Goal: Task Accomplishment & Management: Manage account settings

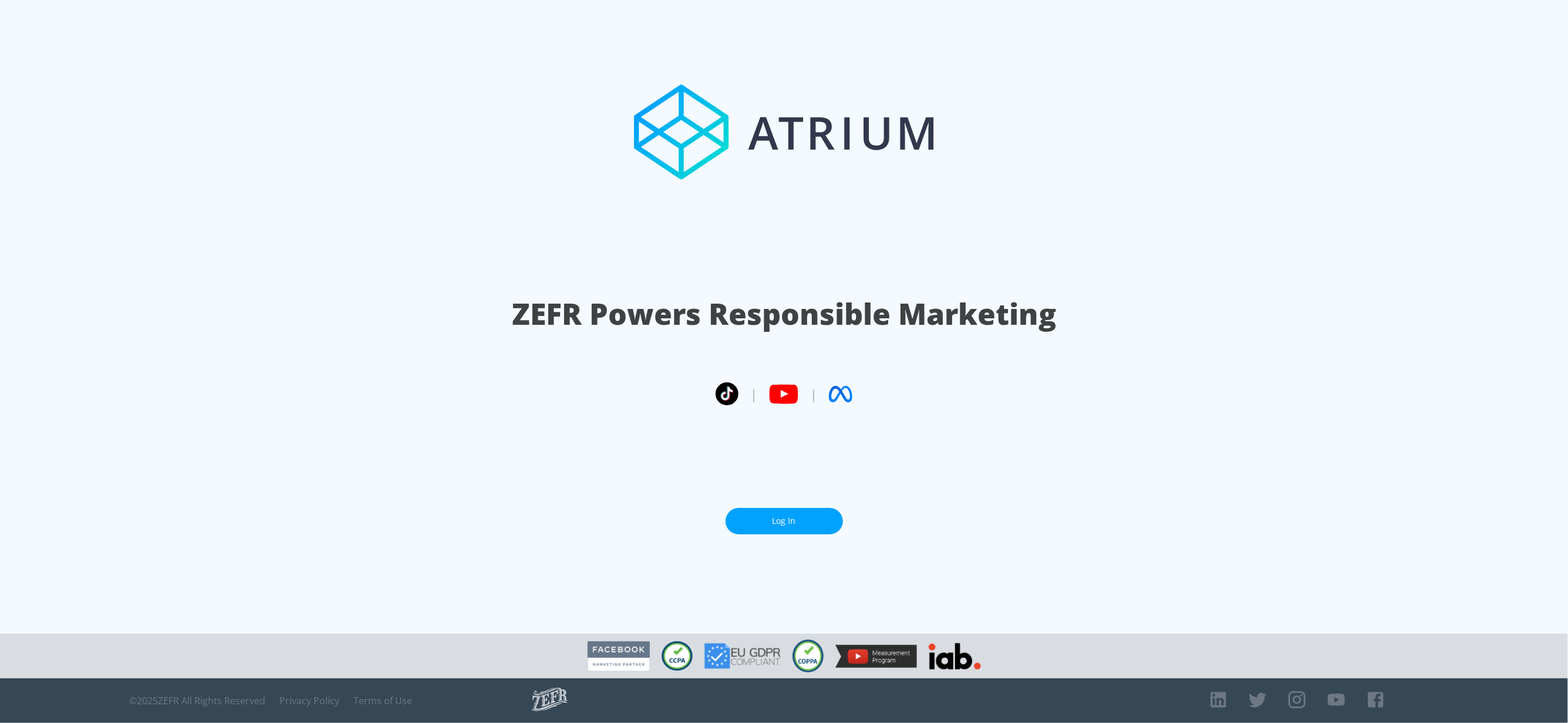
click at [784, 521] on link "Log In" at bounding box center [784, 521] width 117 height 26
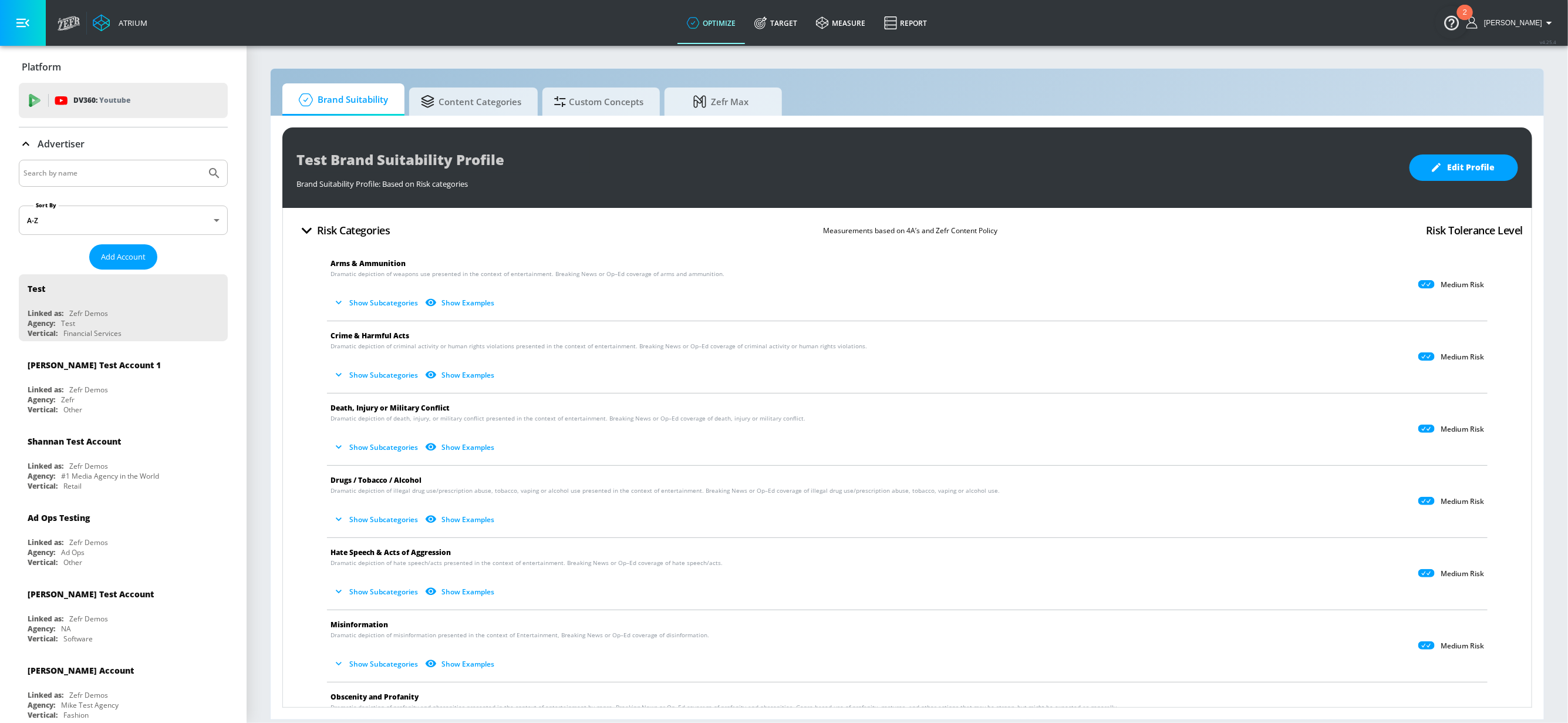
click at [121, 177] on input "Search by name" at bounding box center [112, 173] width 178 height 15
type input "built"
click at [202, 161] on button "Submit Search" at bounding box center [214, 173] width 26 height 26
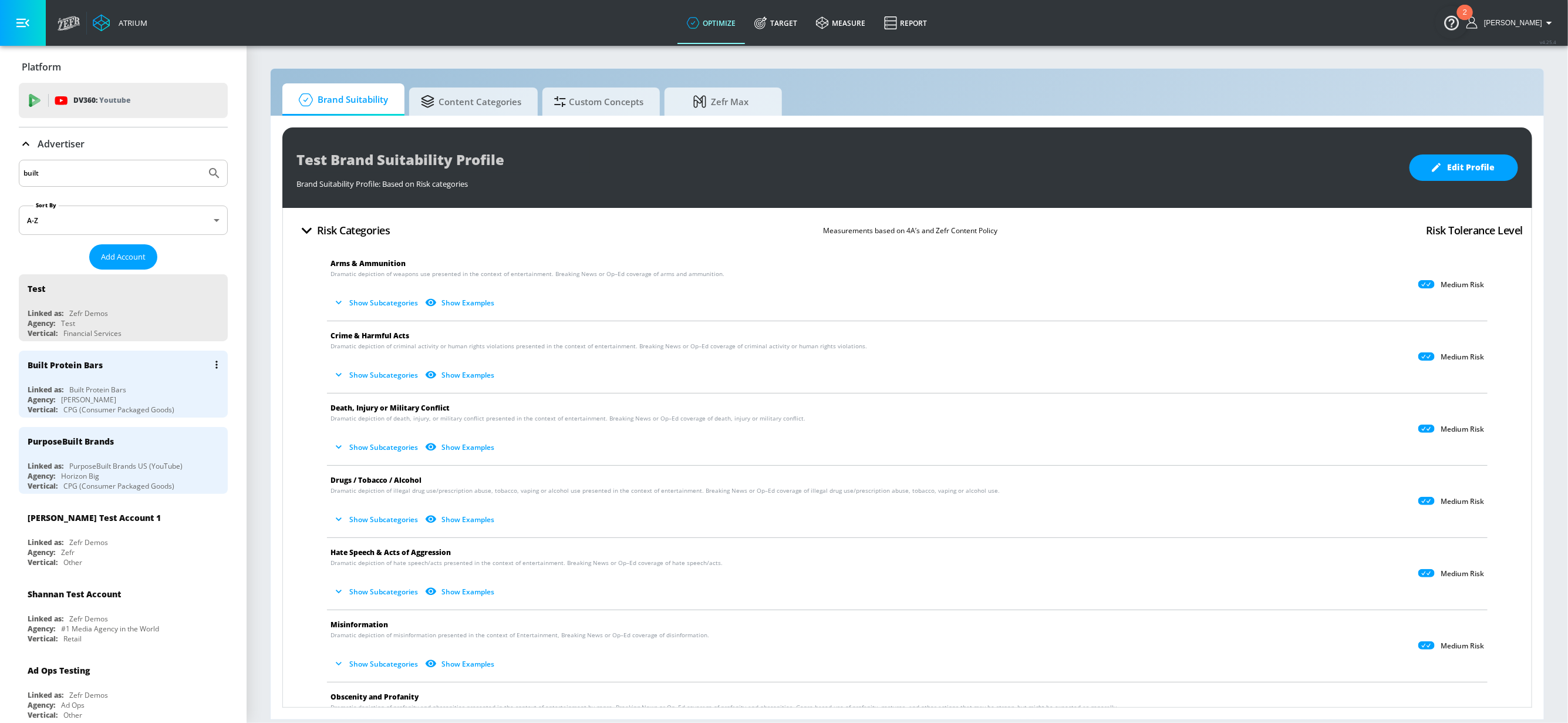
click at [136, 372] on div "Built Protein Bars" at bounding box center [126, 364] width 197 height 28
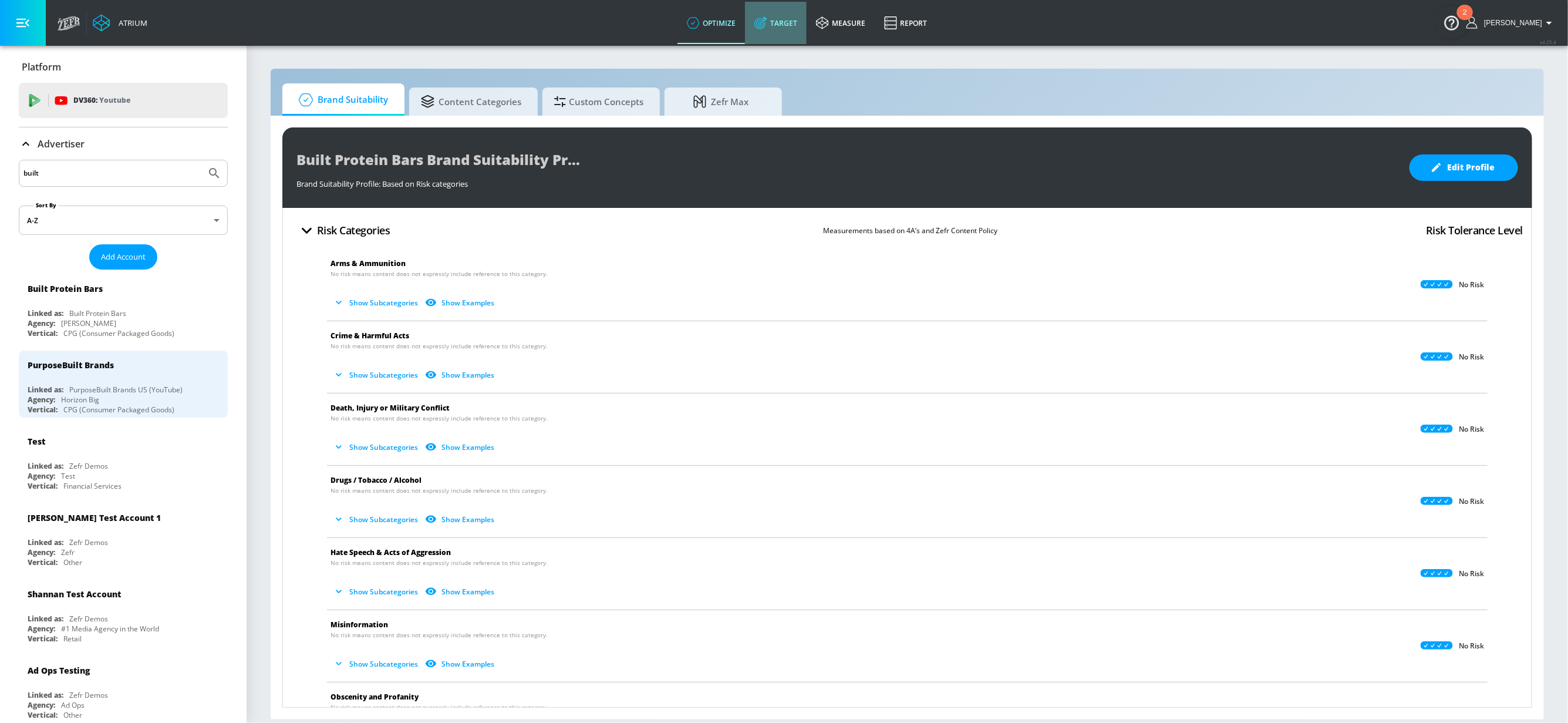
click at [803, 13] on link "Target" at bounding box center [776, 22] width 62 height 43
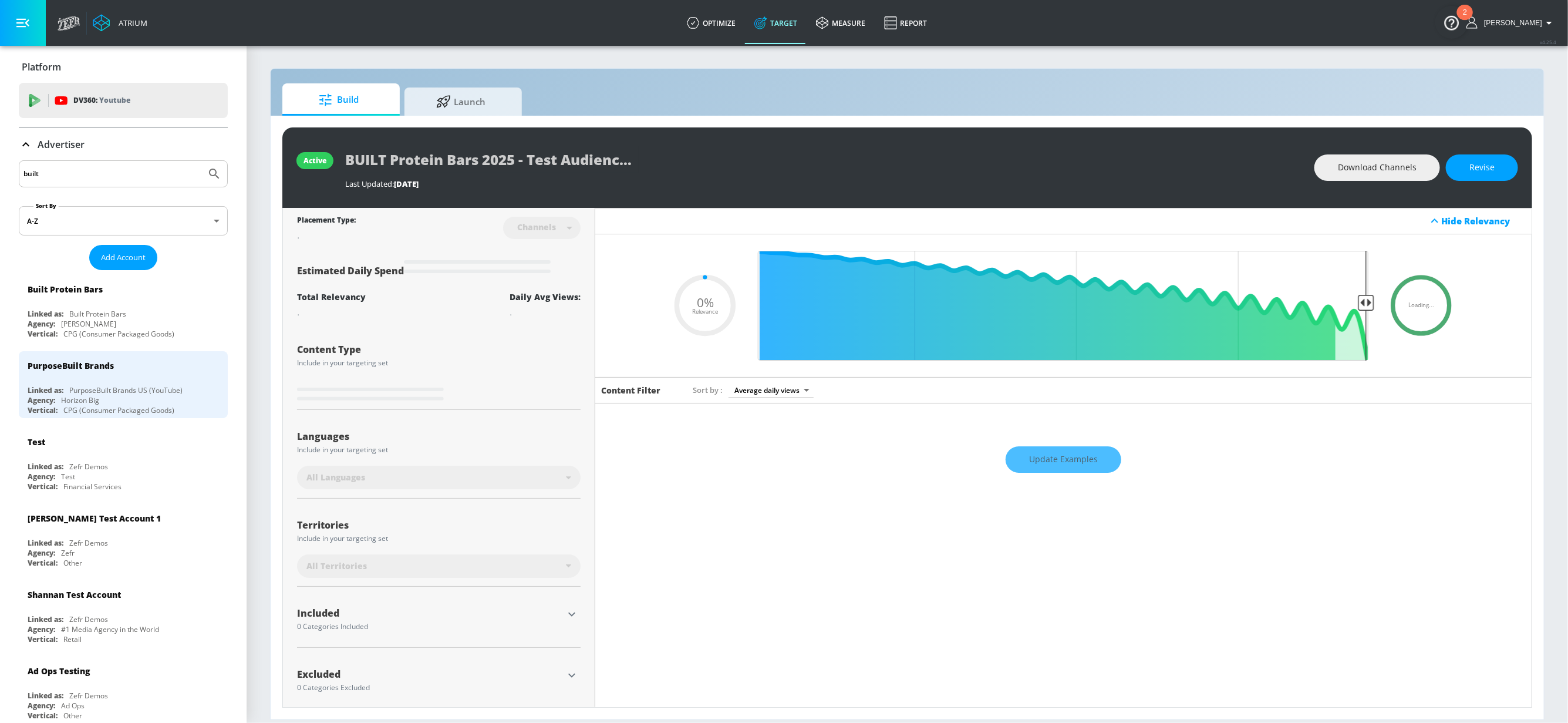
type input "0.05"
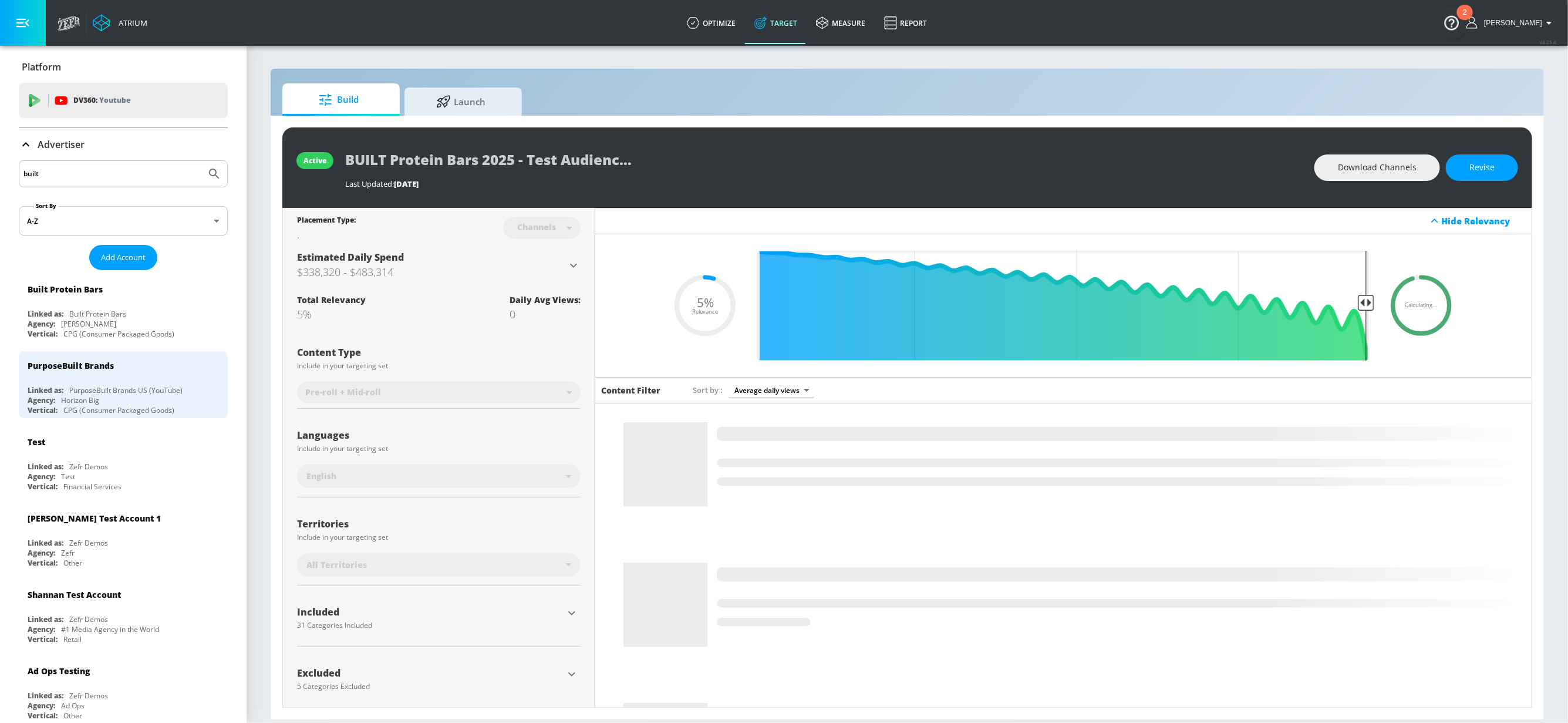
click at [23, 144] on icon at bounding box center [25, 144] width 14 height 14
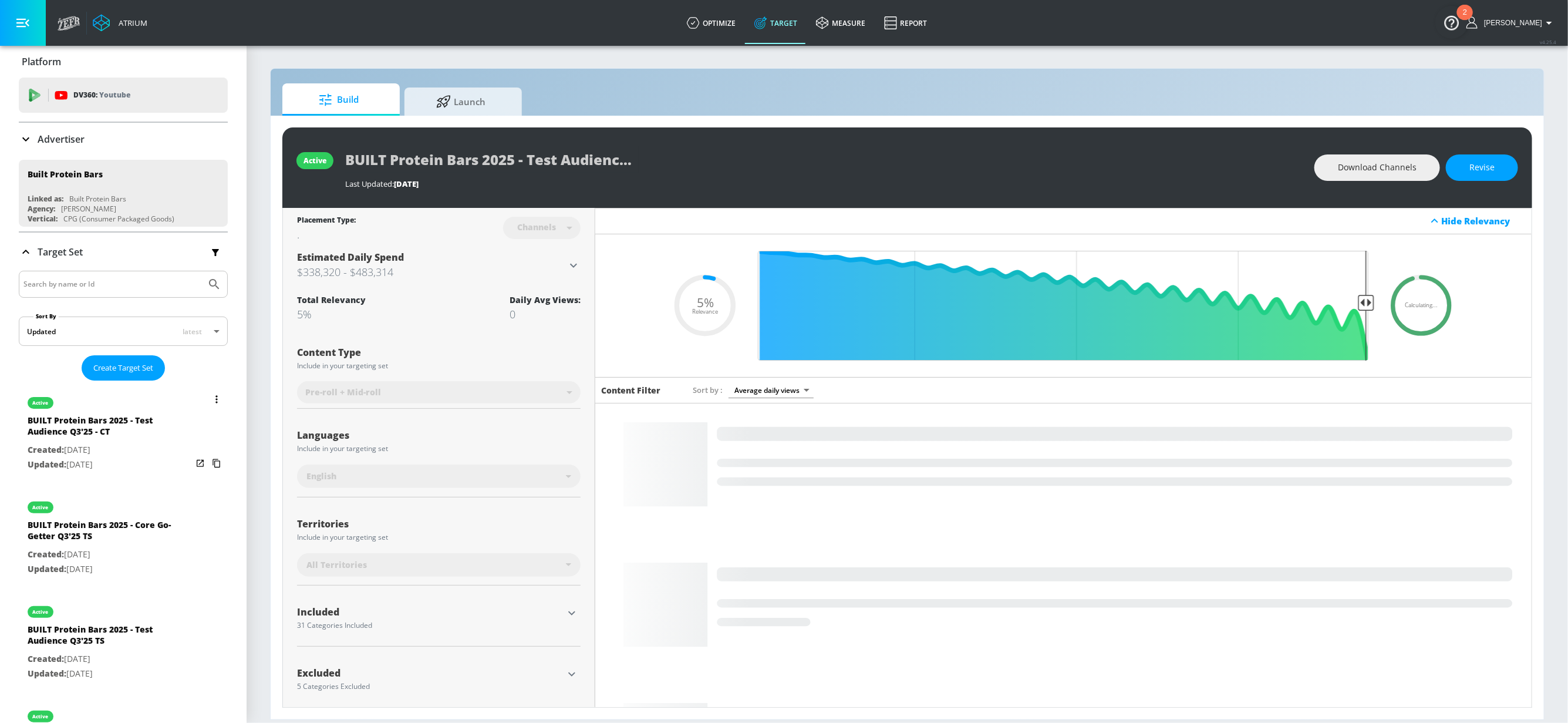
scroll to position [7, 0]
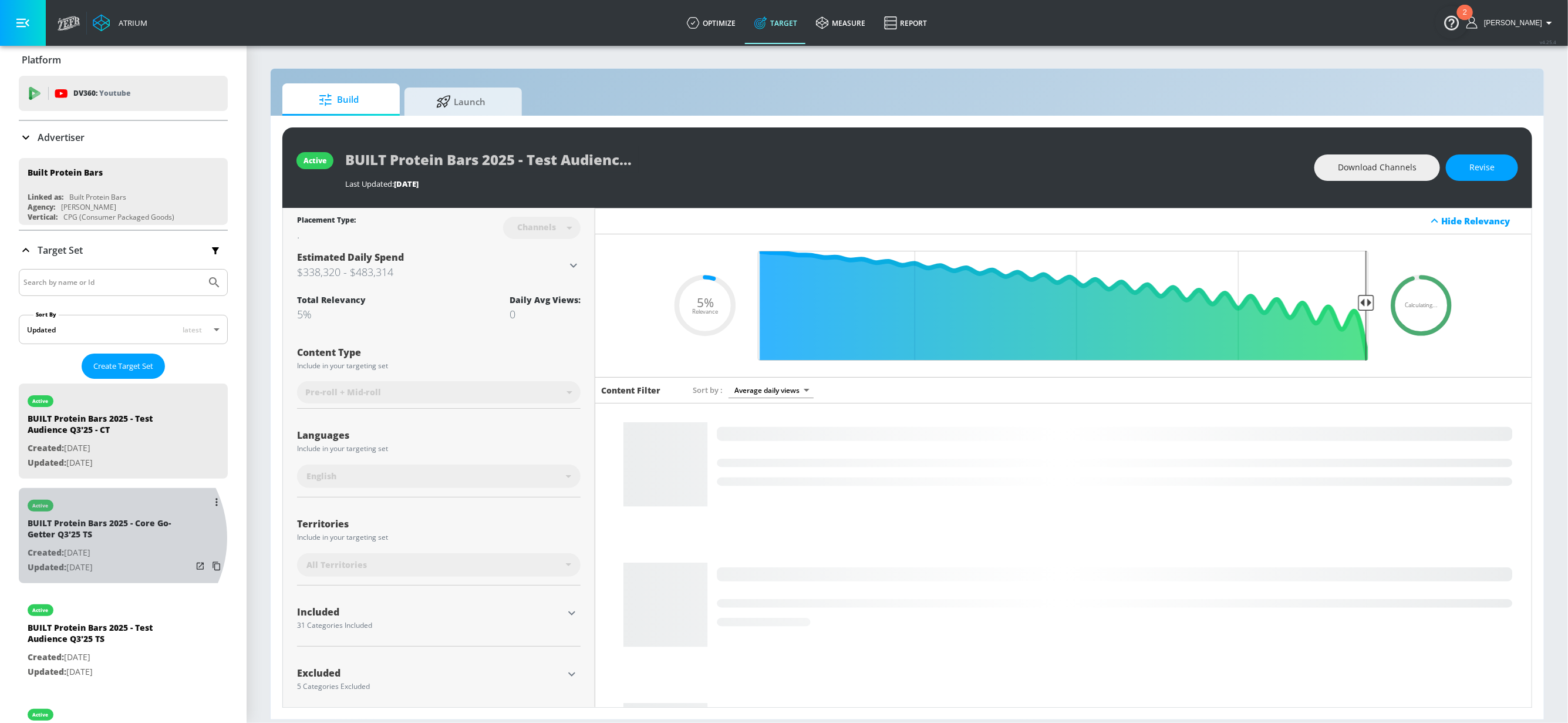
click at [113, 539] on div "BUILT Protein Bars 2025 - Core Go-Getter Q3'25 TS" at bounding box center [110, 532] width 164 height 28
type input "BUILT Protein Bars 2025 - Core Go-Getter Q3'25 TS"
type input "videos"
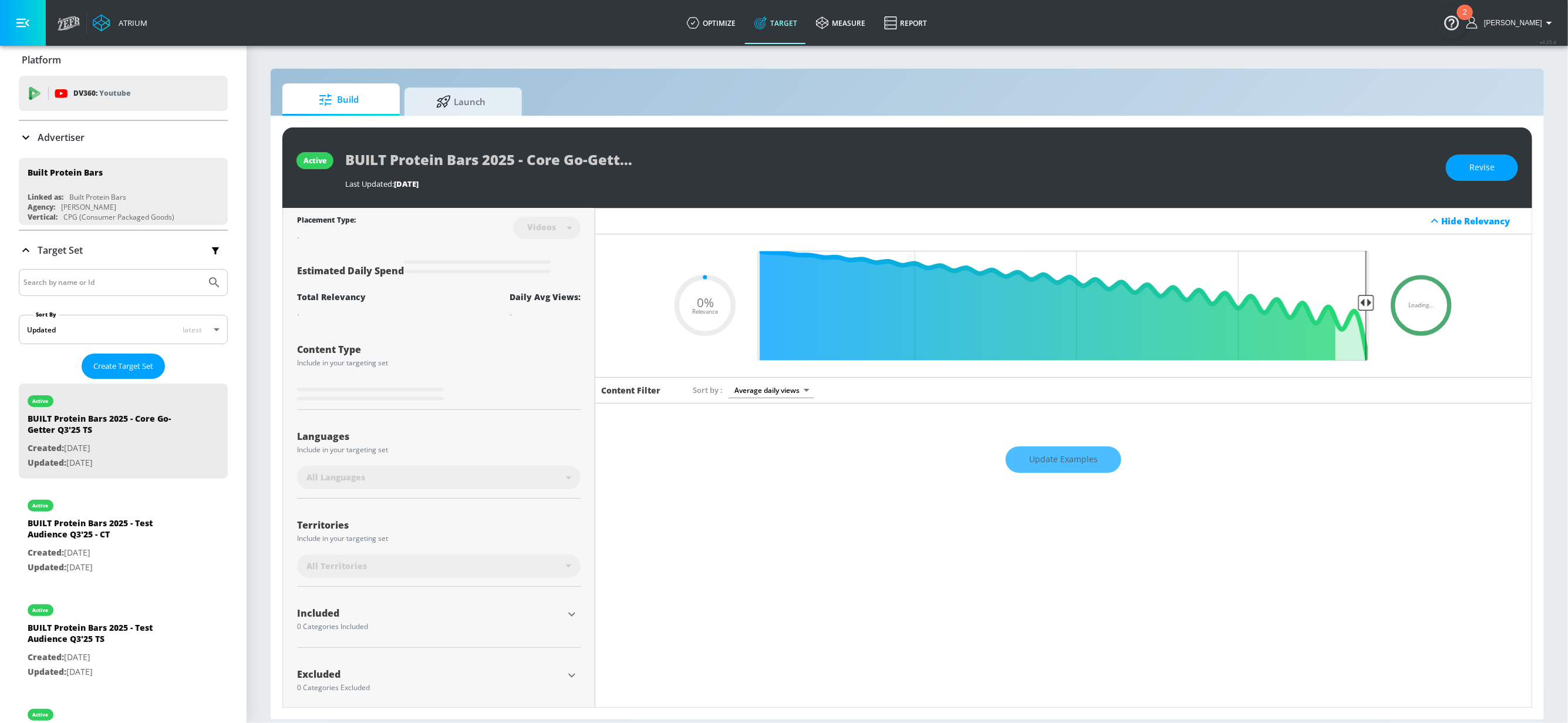
type input "0.05"
